Goal: Check status: Check status

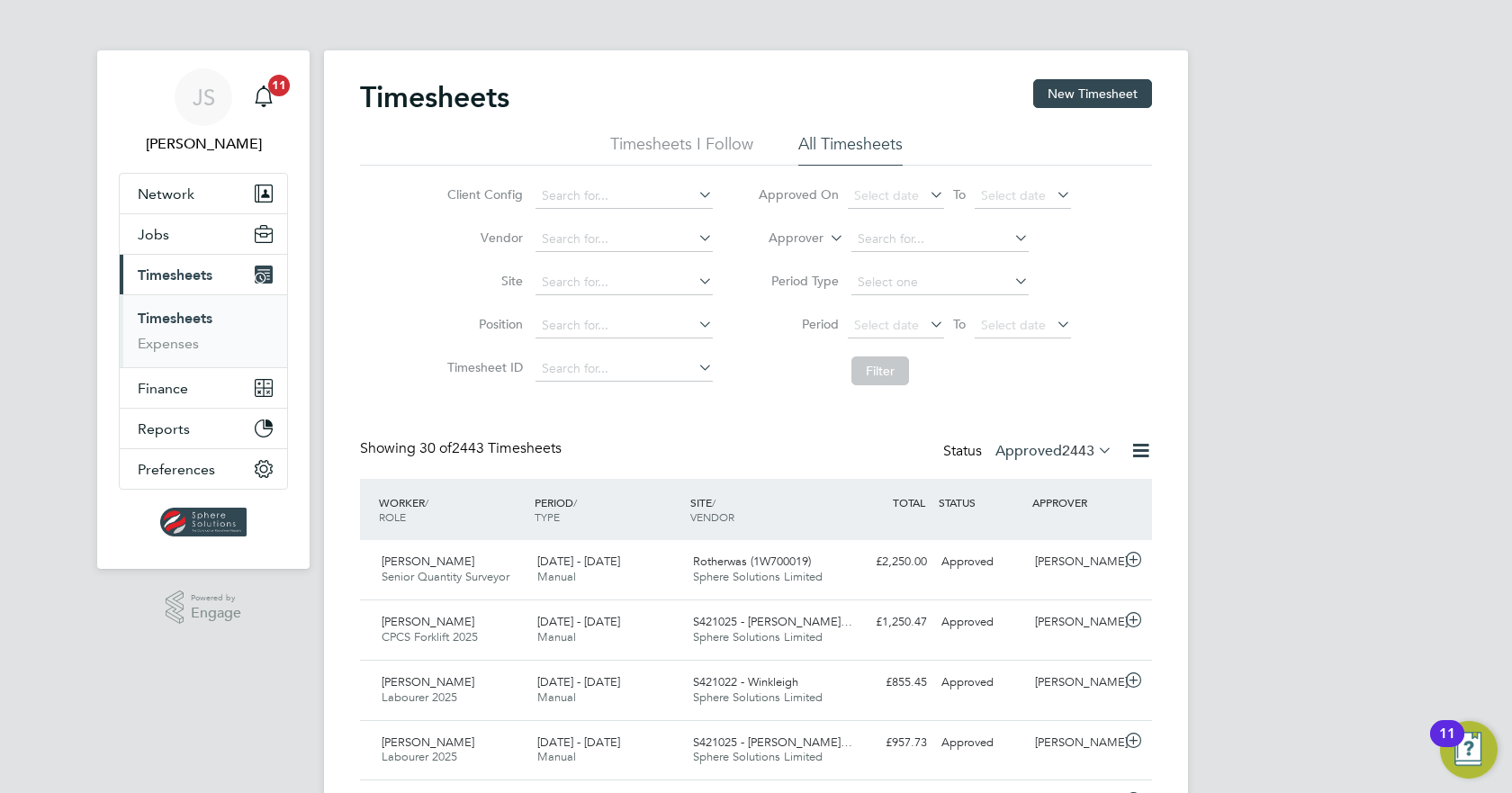
click at [1037, 457] on label "Approved 2443" at bounding box center [1053, 450] width 117 height 18
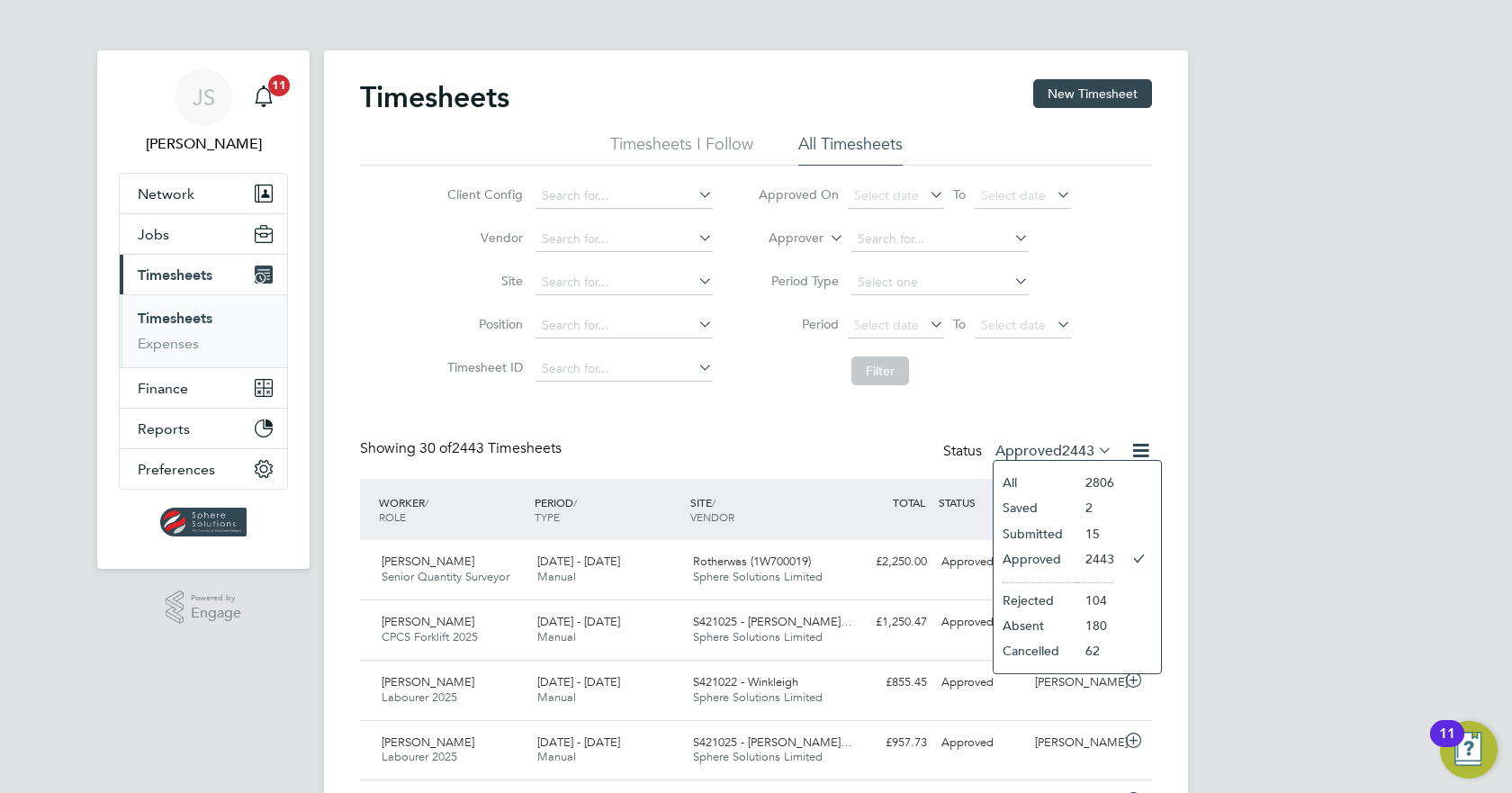
click at [1068, 529] on li "Submitted" at bounding box center [1034, 533] width 82 height 25
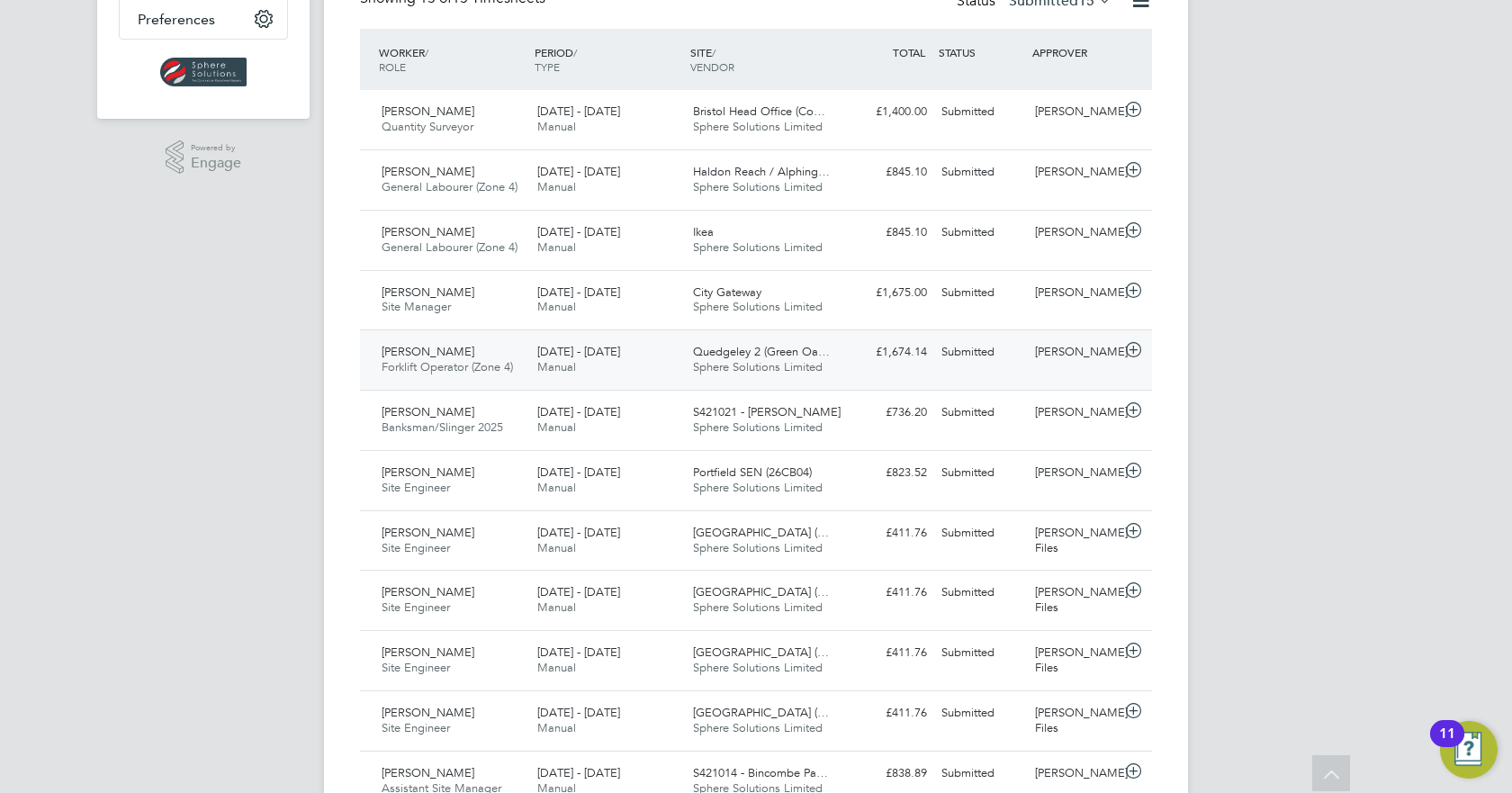
click at [1062, 363] on div "Ben Jones" at bounding box center [1074, 352] width 94 height 30
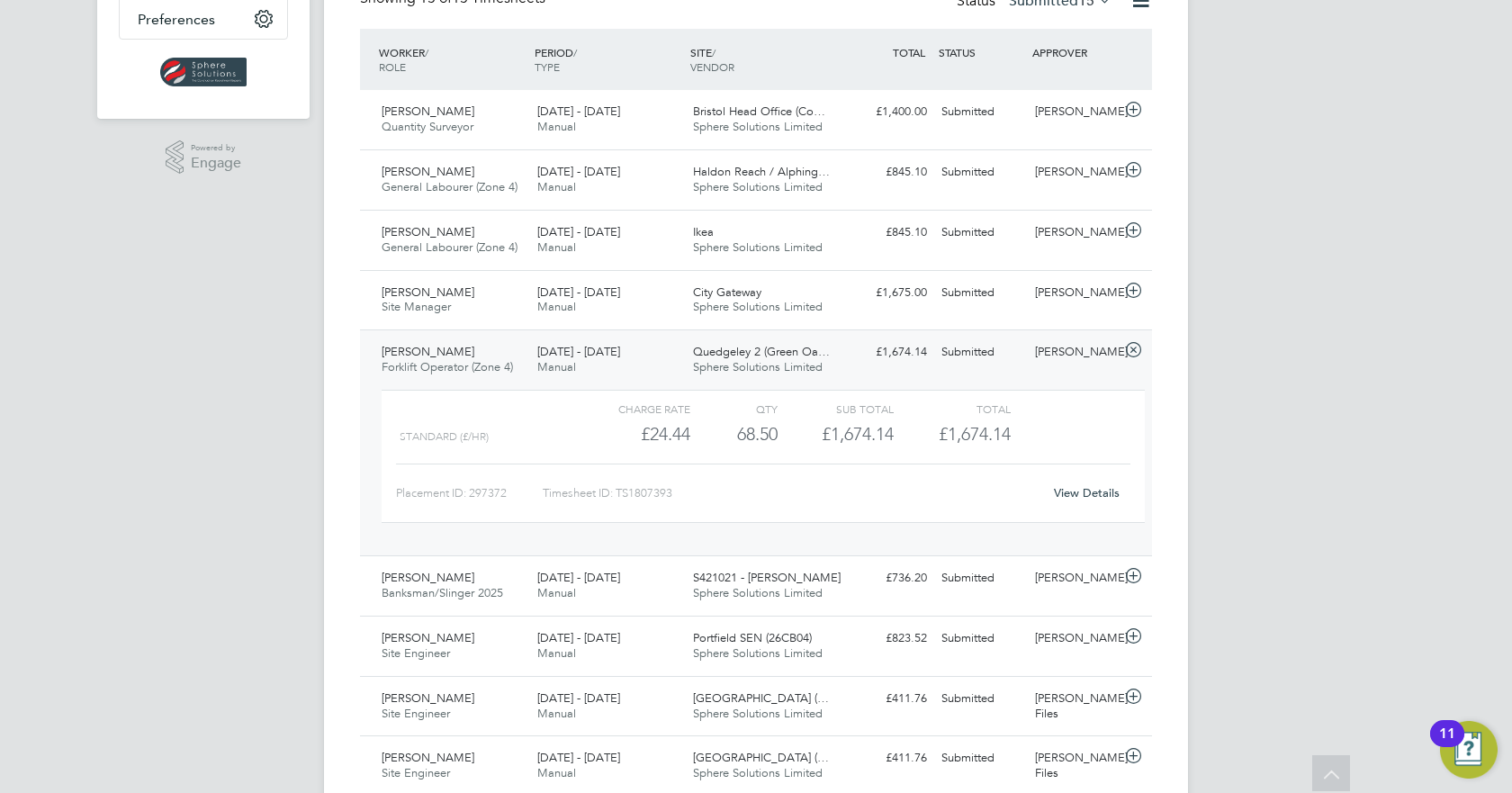
click at [1255, 375] on div "JS Jack Spencer Notifications 11 Applications: Network Team Members Businesses …" at bounding box center [756, 393] width 1512 height 1687
click at [1064, 346] on div "Ben Jones" at bounding box center [1074, 352] width 94 height 30
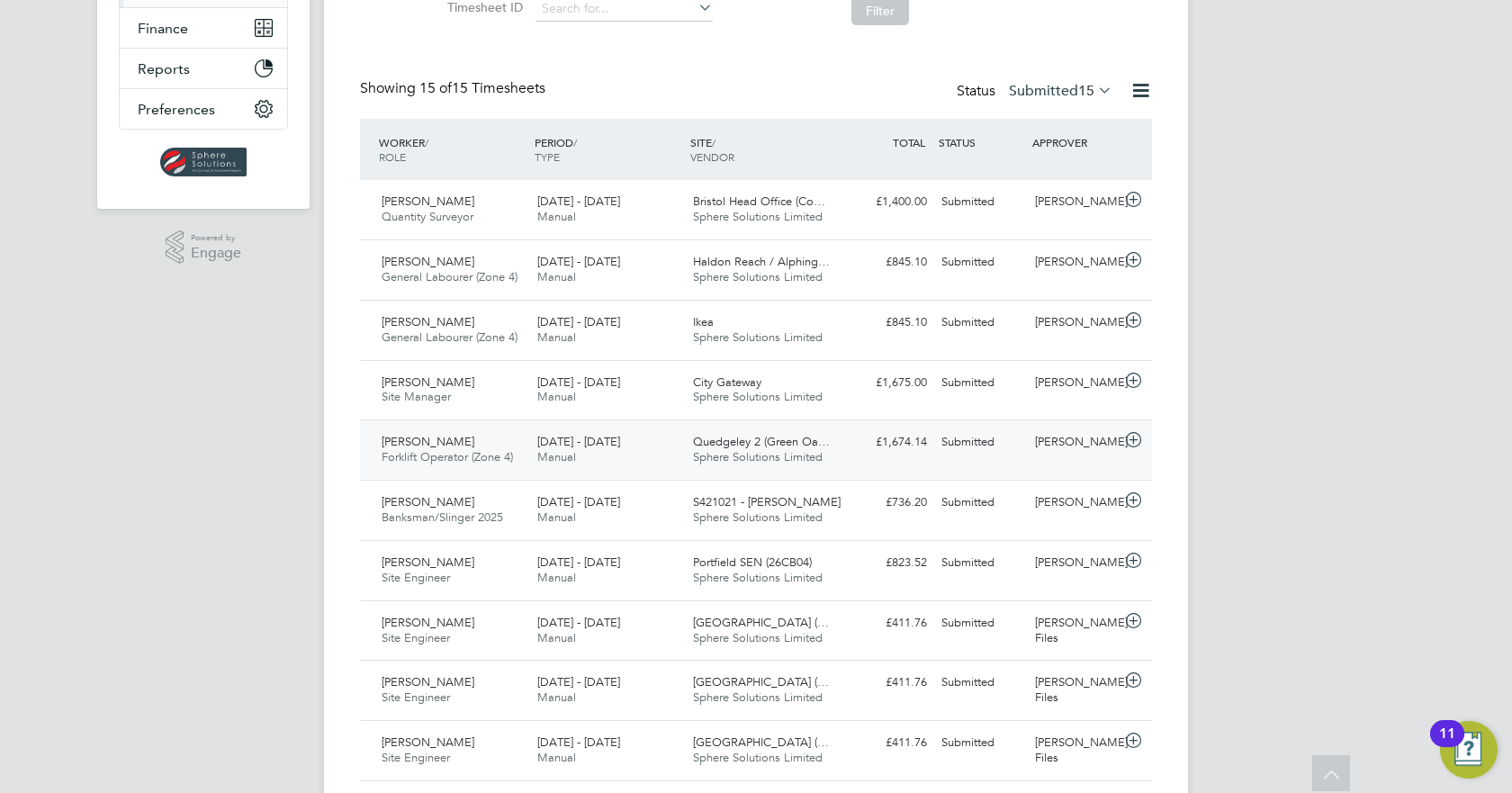
click at [974, 456] on div "Submitted" at bounding box center [980, 442] width 94 height 30
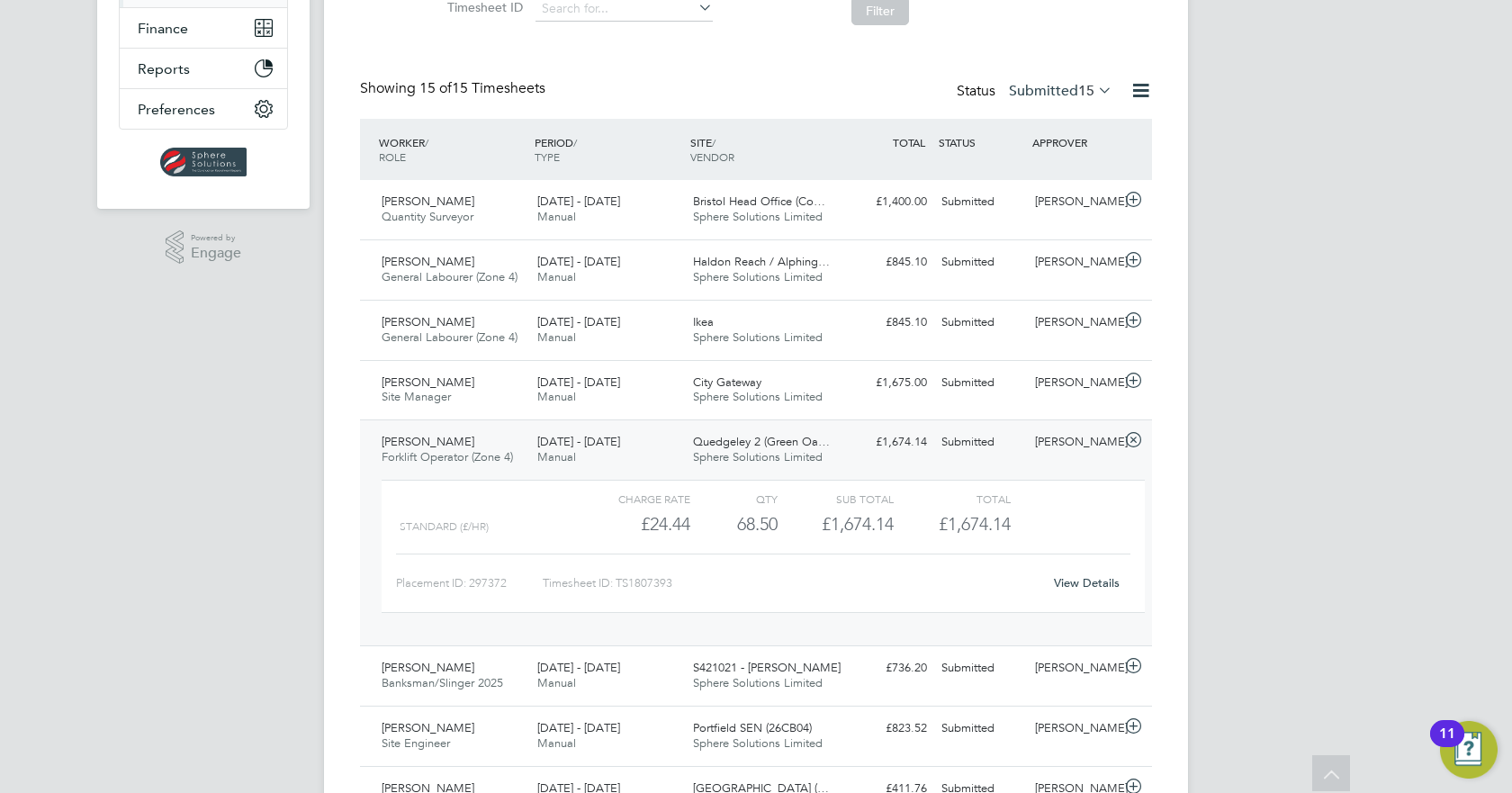
click at [1075, 580] on link "View Details" at bounding box center [1086, 583] width 66 height 16
